Goal: Information Seeking & Learning: Find specific fact

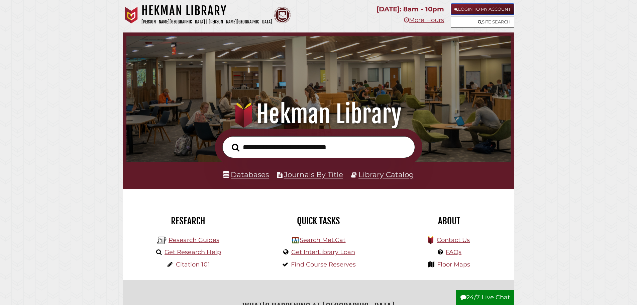
click at [478, 6] on link "Login to My Account" at bounding box center [483, 9] width 64 height 12
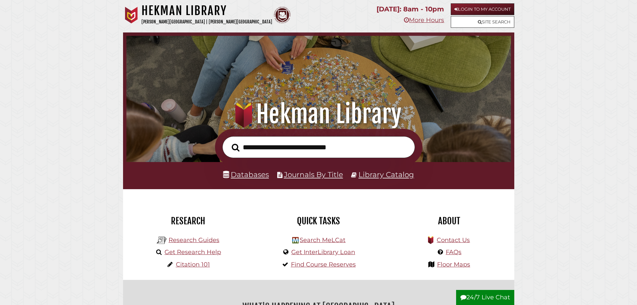
scroll to position [127, 381]
click at [324, 240] on link "Search MeLCat" at bounding box center [322, 239] width 46 height 7
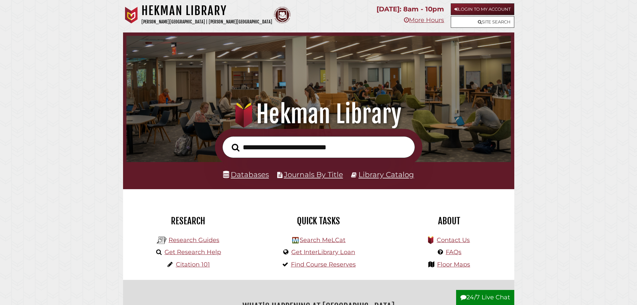
scroll to position [127, 381]
type input "**********"
click at [228, 141] on button "Search" at bounding box center [235, 147] width 14 height 12
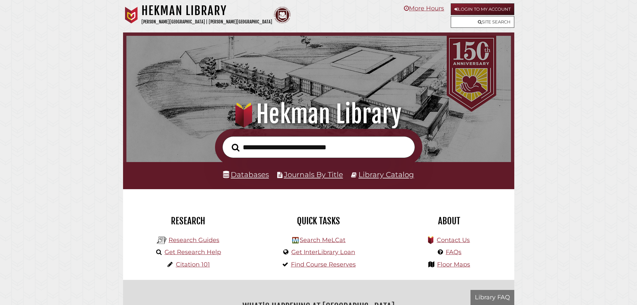
scroll to position [127, 381]
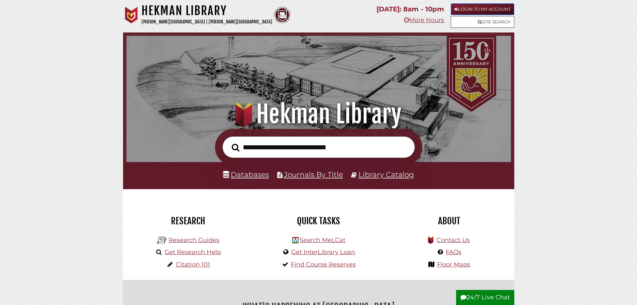
click at [487, 11] on link "Login to My Account" at bounding box center [483, 9] width 64 height 12
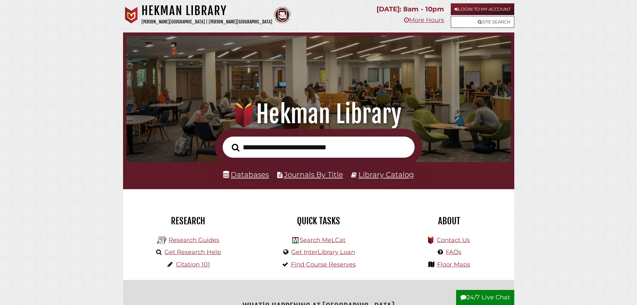
scroll to position [127, 381]
